Goal: Task Accomplishment & Management: Manage account settings

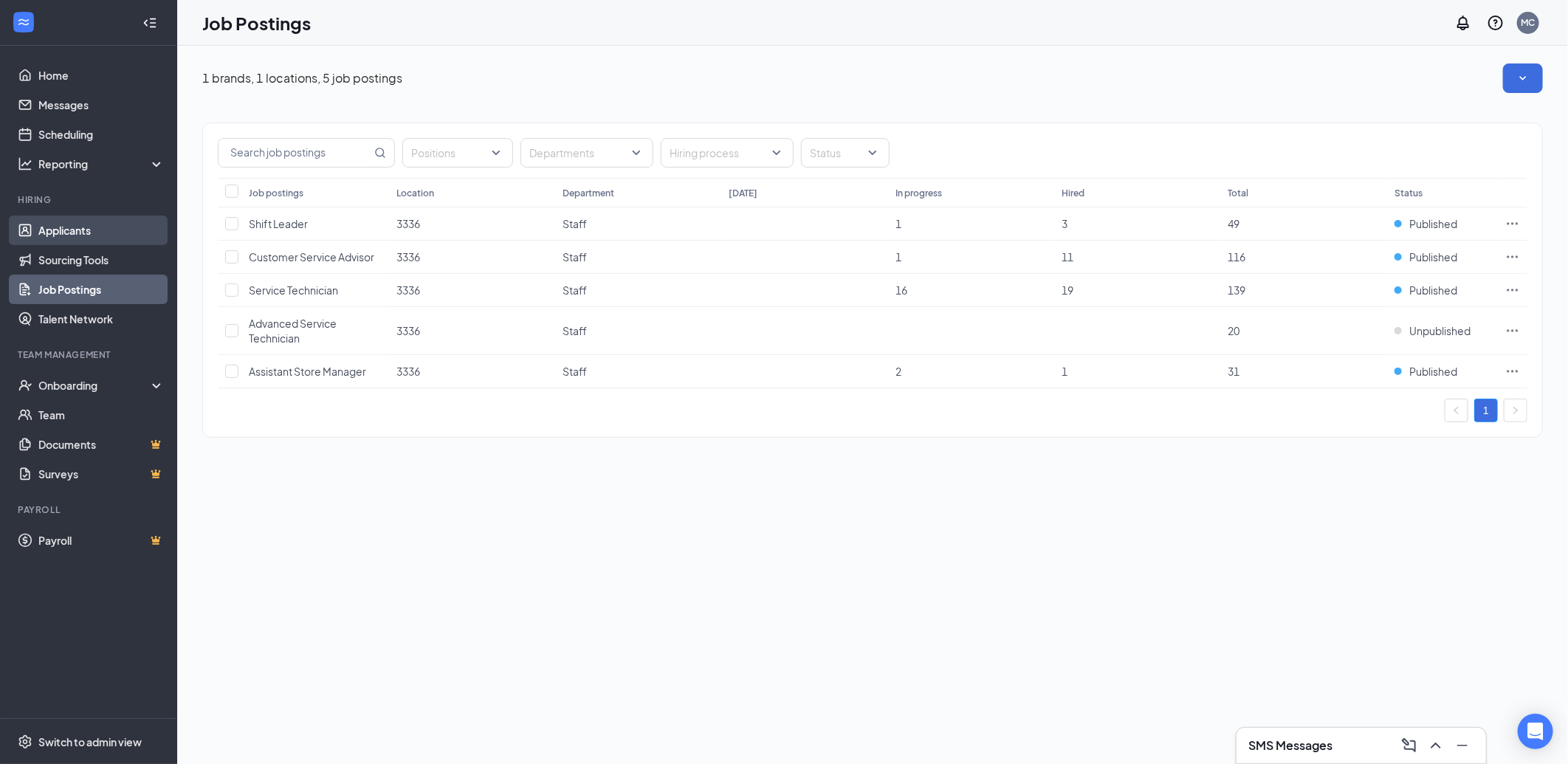
click at [71, 230] on link "Applicants" at bounding box center [101, 231] width 126 height 30
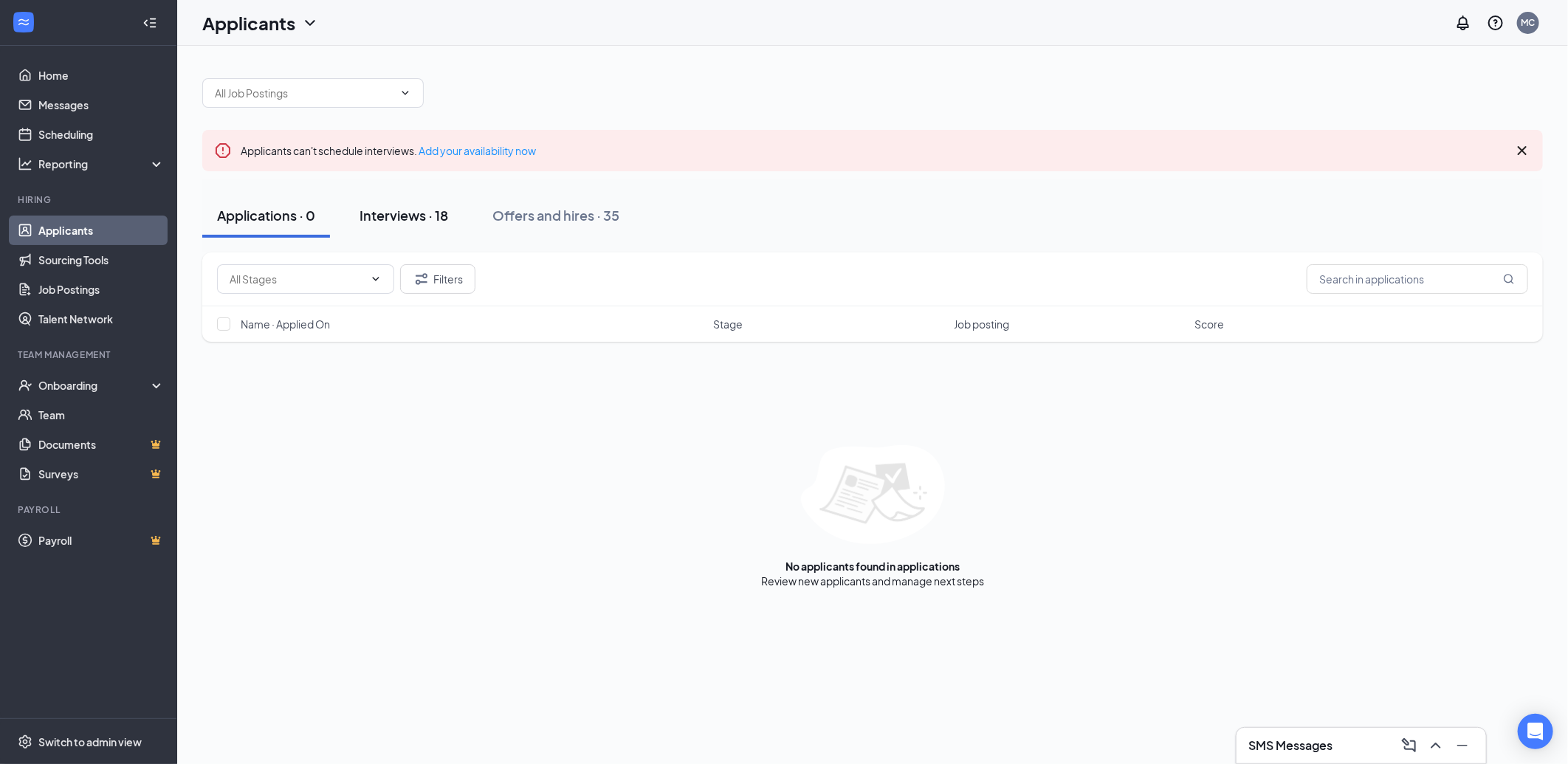
click at [399, 214] on div "Interviews · 18" at bounding box center [404, 215] width 88 height 18
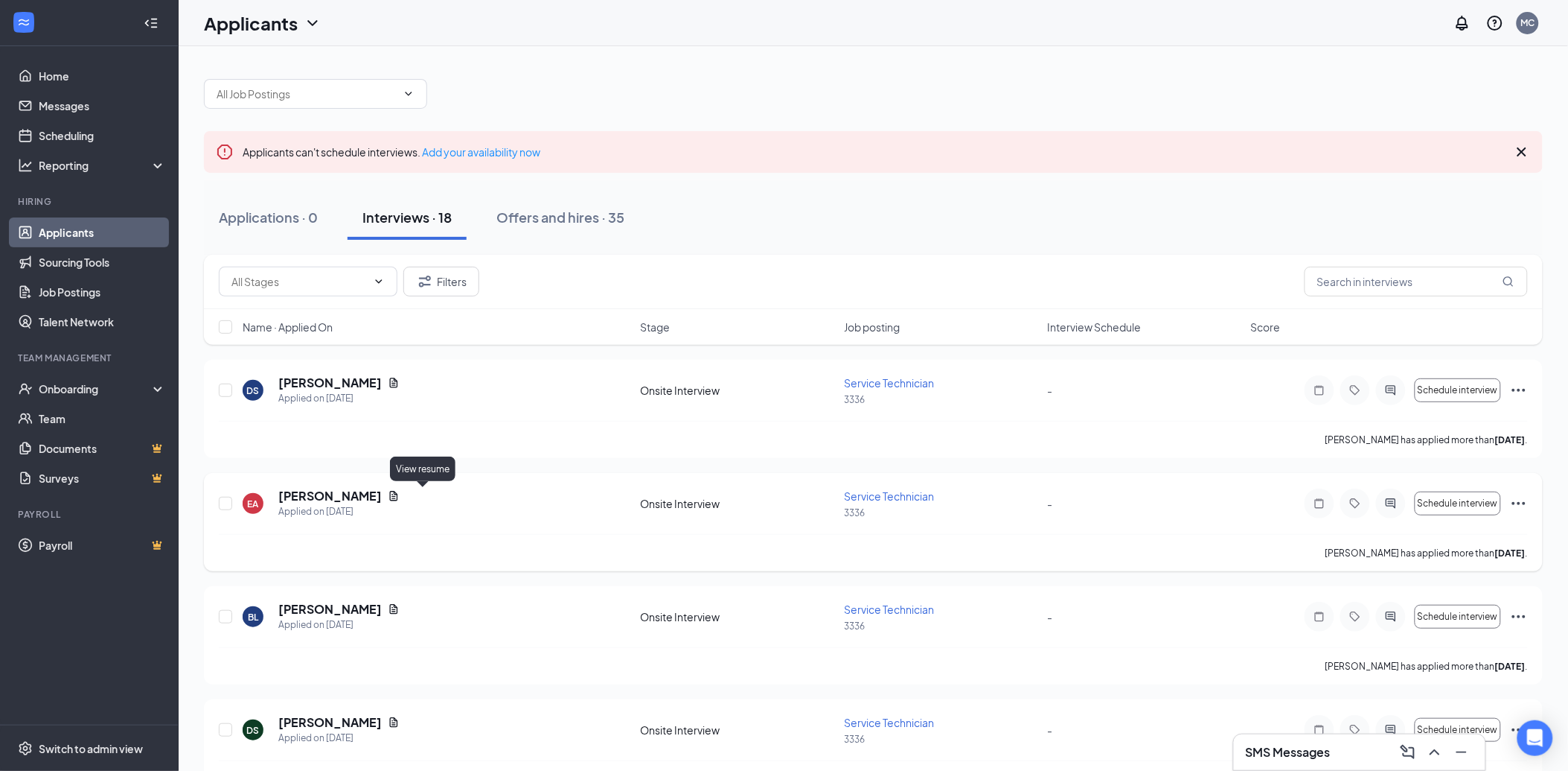
click at [398, 493] on icon "Document" at bounding box center [394, 495] width 8 height 10
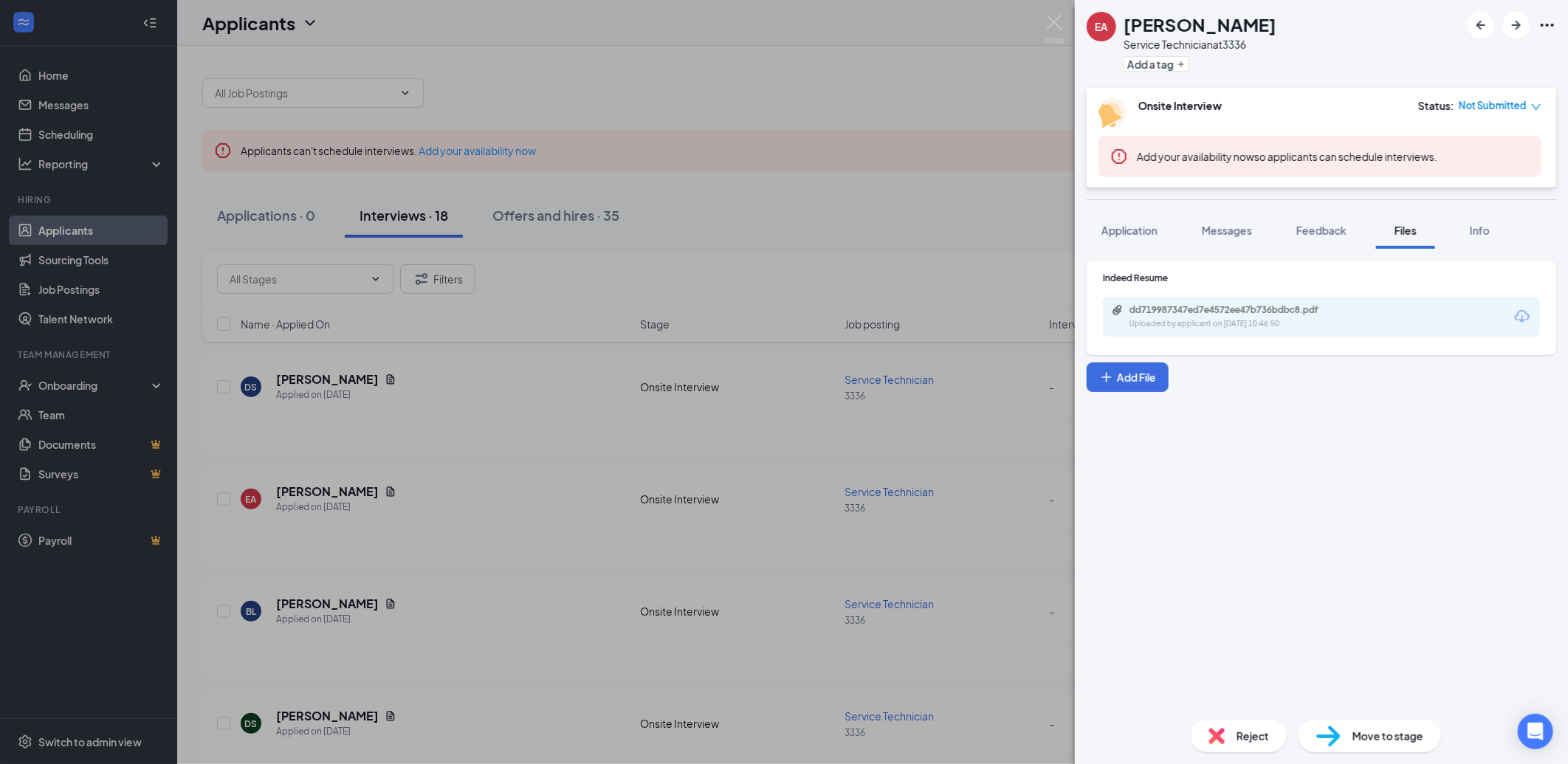
click at [1523, 312] on icon "Download" at bounding box center [1522, 316] width 17 height 17
click at [380, 380] on div "EA [PERSON_NAME] Service Technician at 3336 Add a tag Onsite Interview Status :…" at bounding box center [784, 382] width 1568 height 764
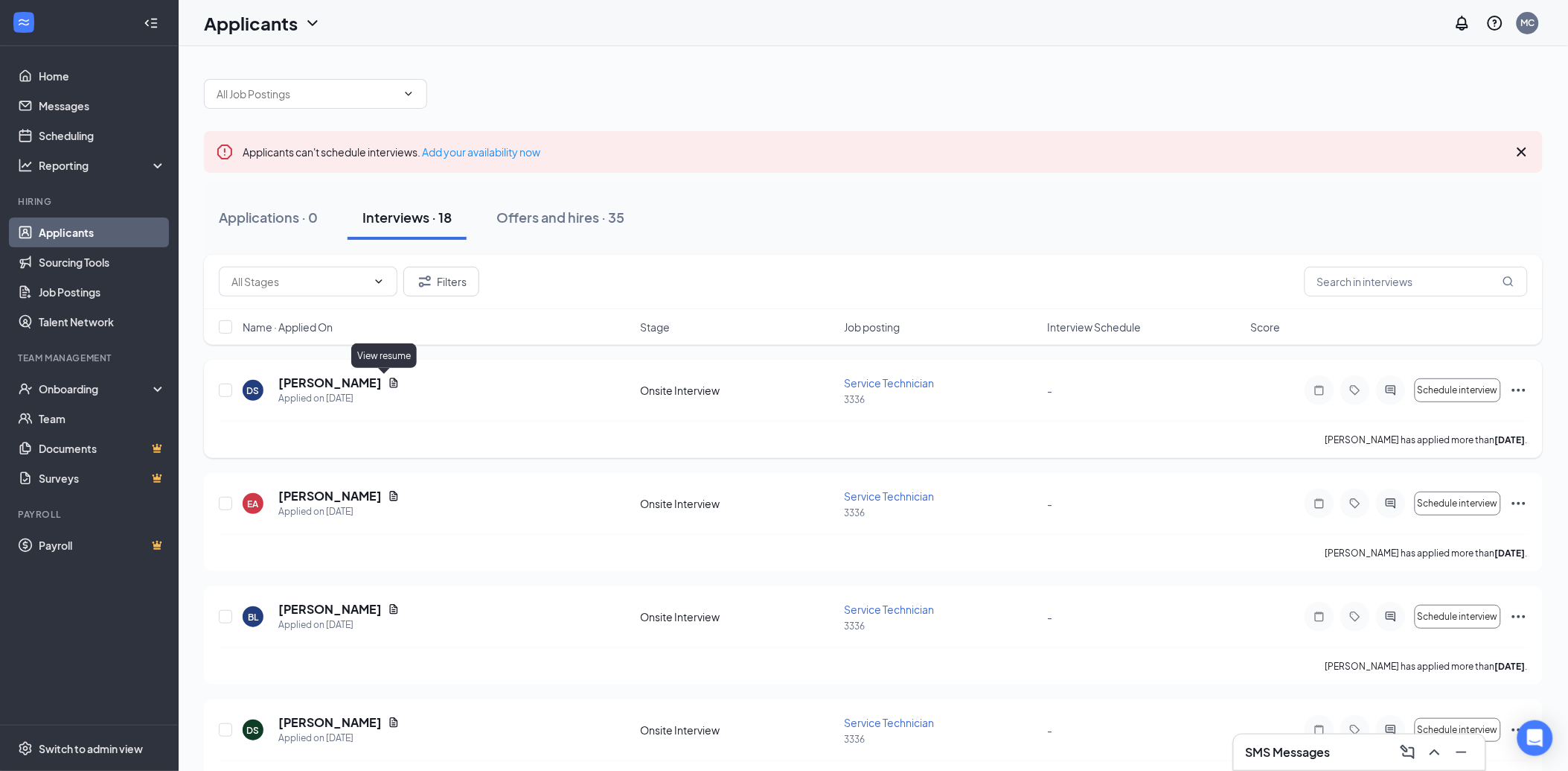
click at [388, 382] on icon "Document" at bounding box center [394, 383] width 12 height 12
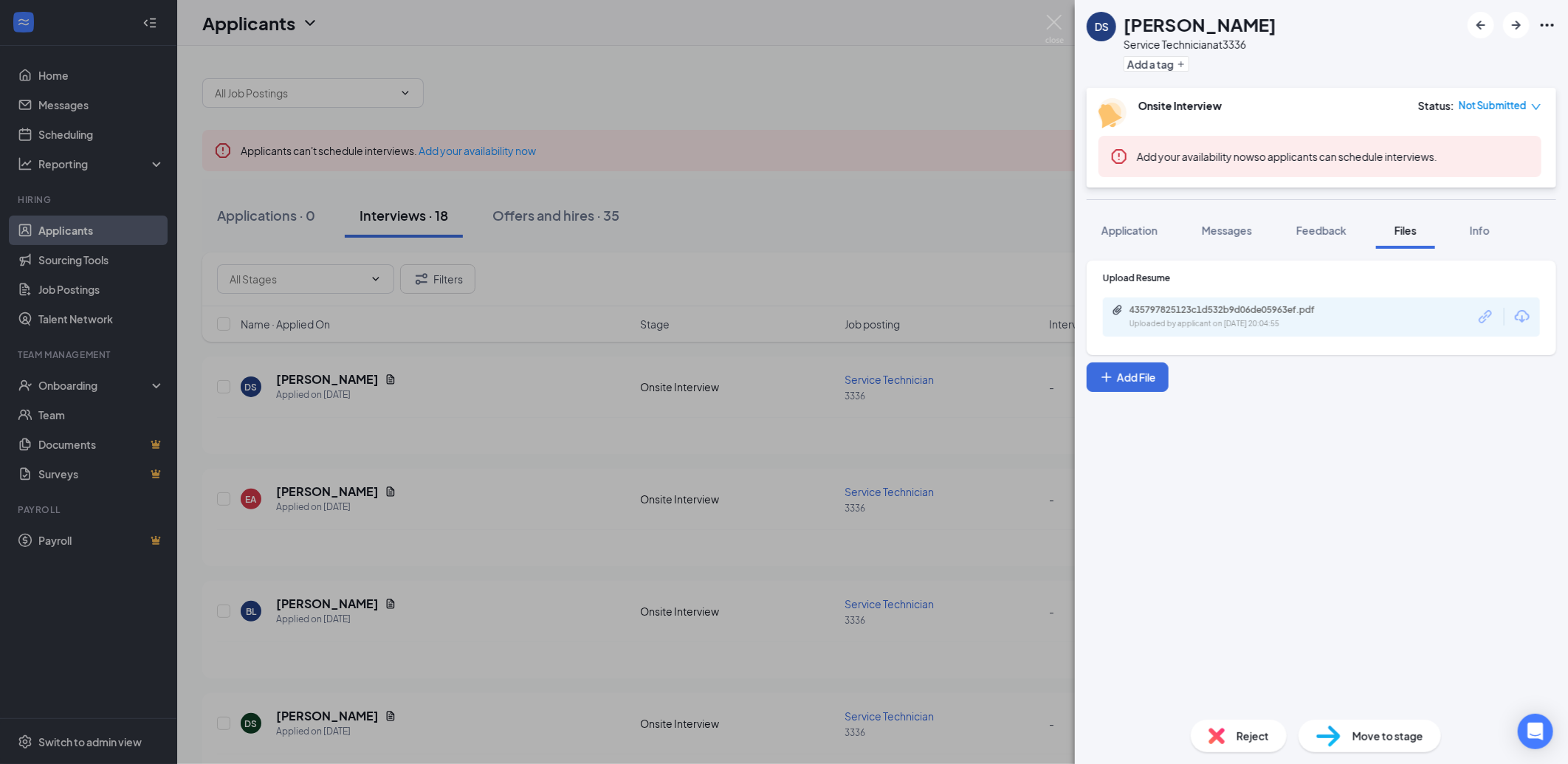
click at [1526, 314] on icon "Download" at bounding box center [1522, 316] width 17 height 17
